Goal: Task Accomplishment & Management: Use online tool/utility

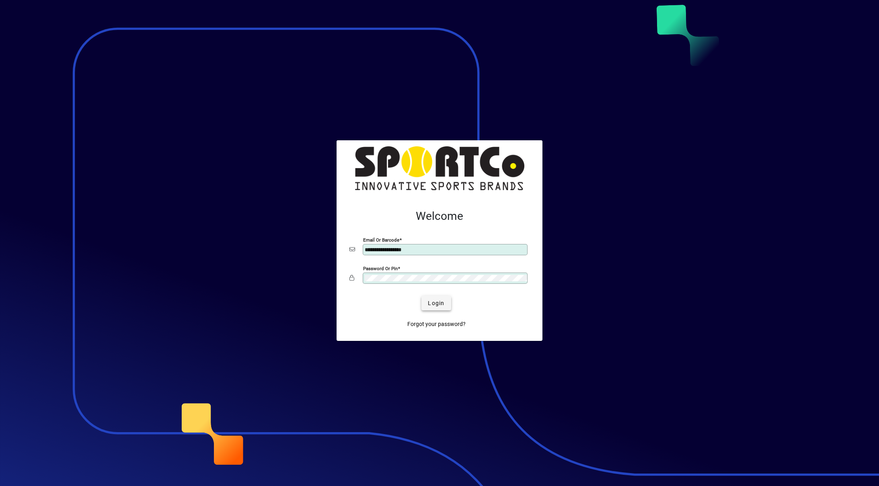
click at [436, 302] on span "Login" at bounding box center [436, 303] width 16 height 8
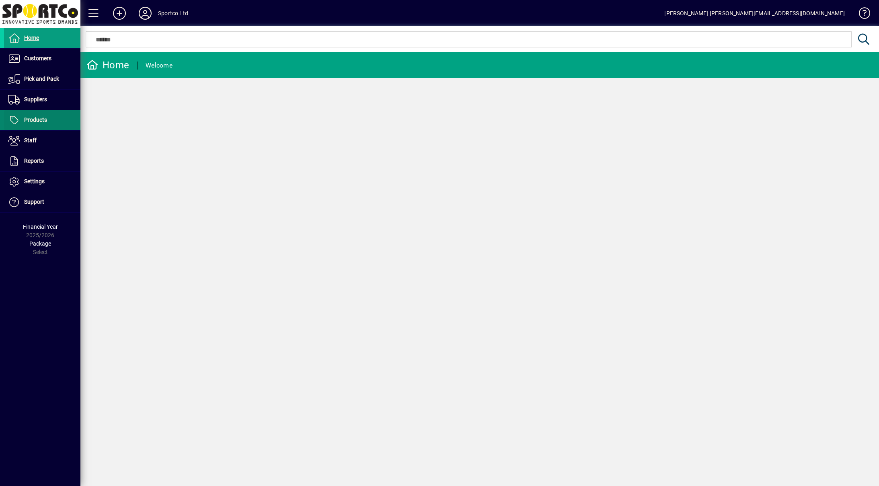
click at [54, 120] on span at bounding box center [42, 120] width 76 height 19
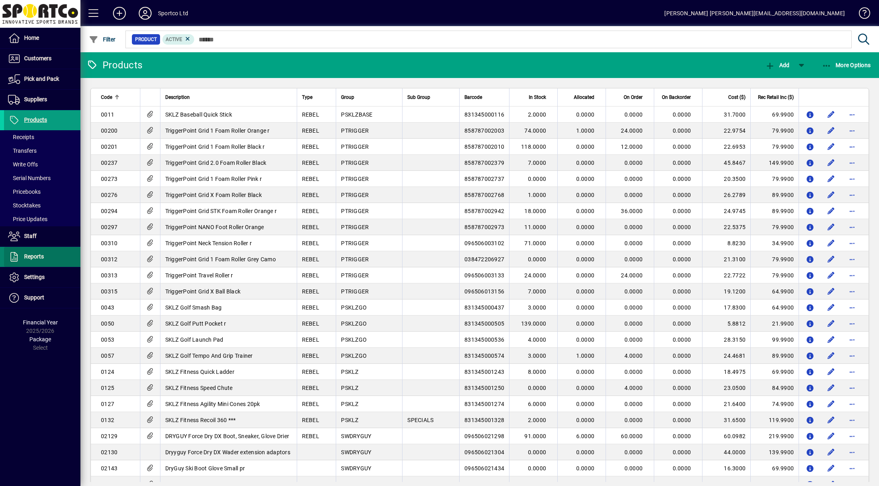
click at [37, 253] on span "Reports" at bounding box center [24, 257] width 40 height 10
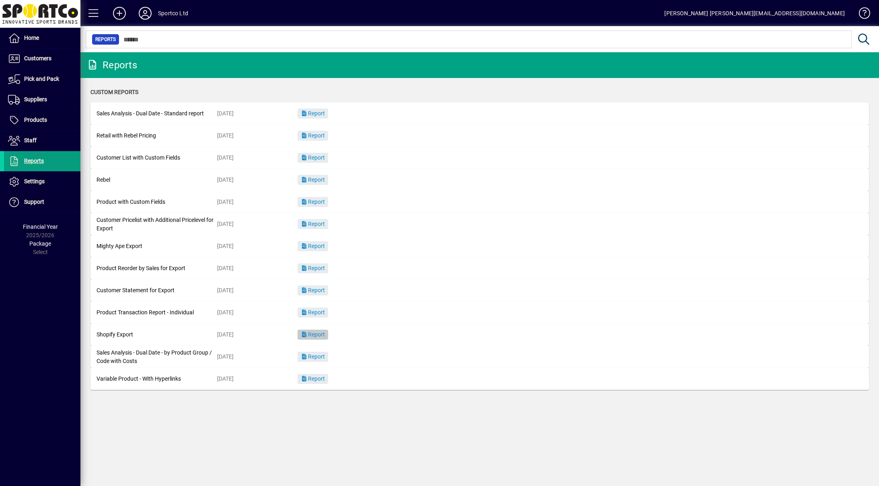
click at [313, 334] on span "Report" at bounding box center [313, 334] width 24 height 6
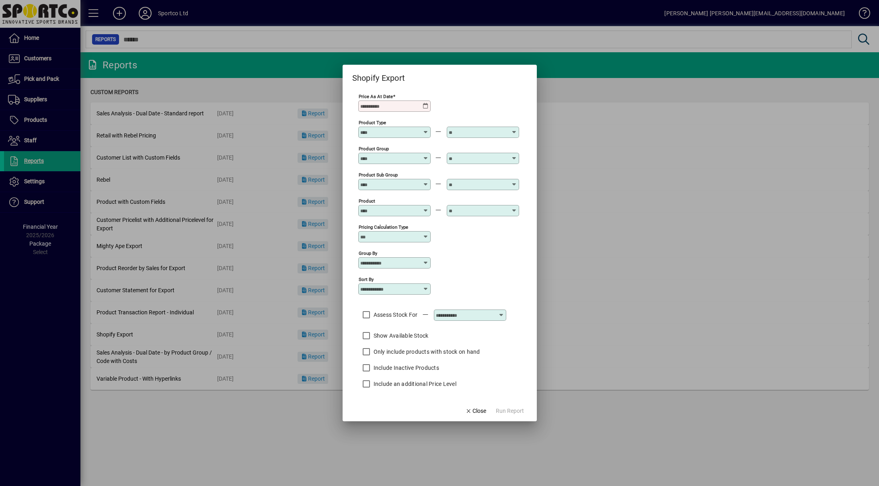
click at [424, 105] on icon at bounding box center [426, 106] width 6 height 6
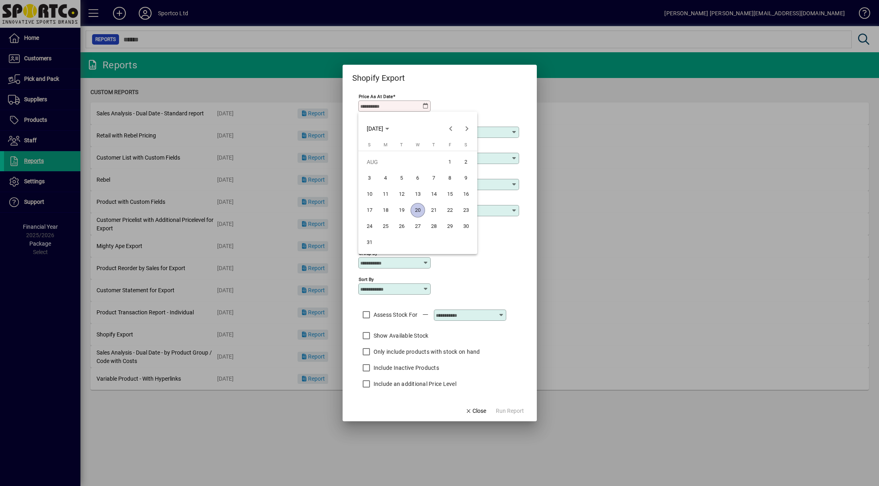
click at [418, 208] on span "20" at bounding box center [418, 210] width 14 height 14
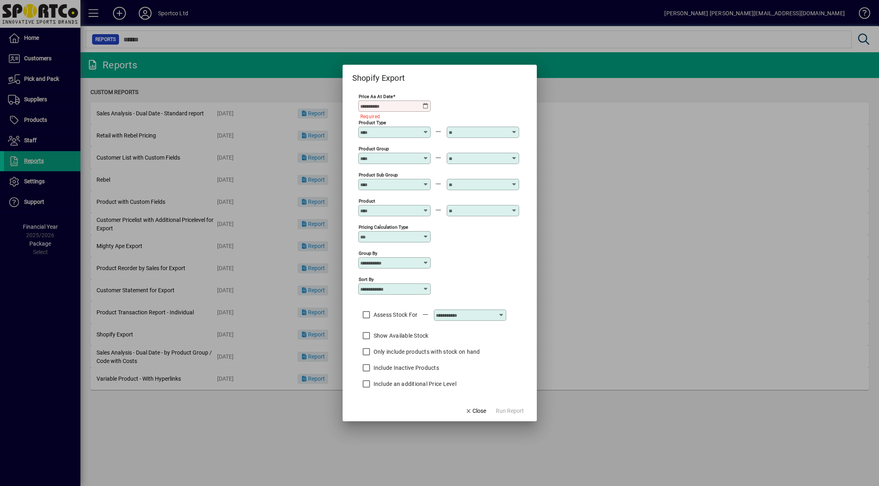
type input "**********"
click at [503, 413] on span "Run Report" at bounding box center [510, 411] width 28 height 8
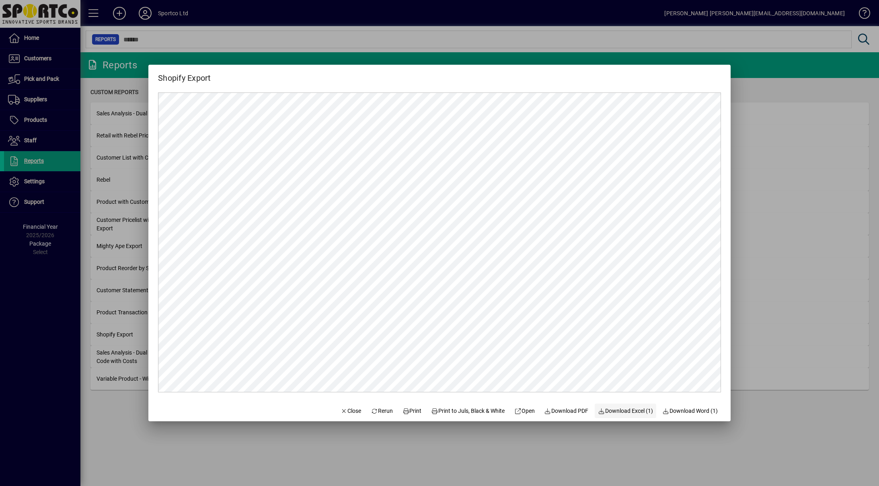
click at [640, 412] on span "Download Excel (1)" at bounding box center [625, 411] width 55 height 8
